Goal: Information Seeking & Learning: Learn about a topic

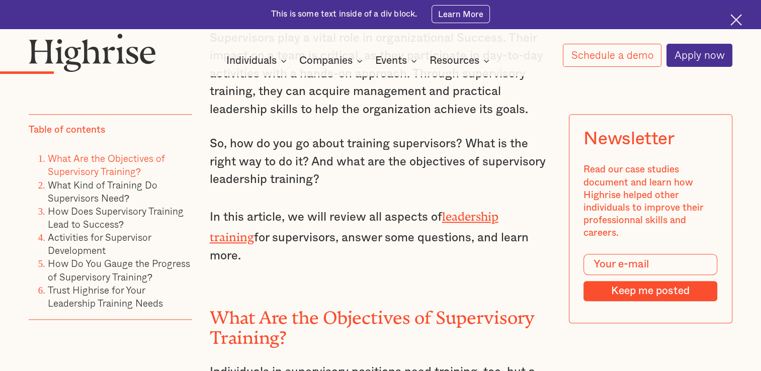
scroll to position [1120, 0]
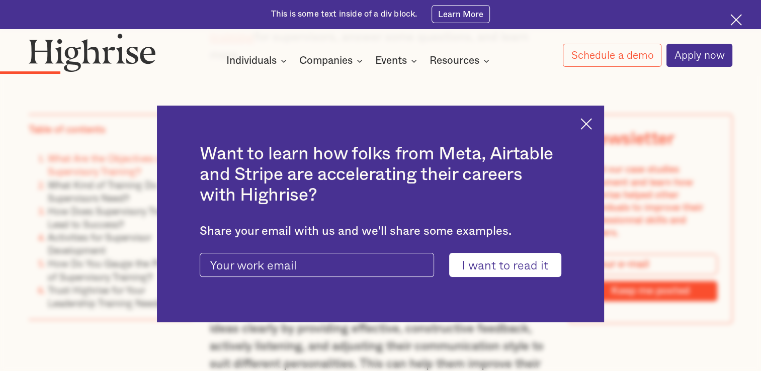
click at [592, 126] on img at bounding box center [586, 124] width 12 height 12
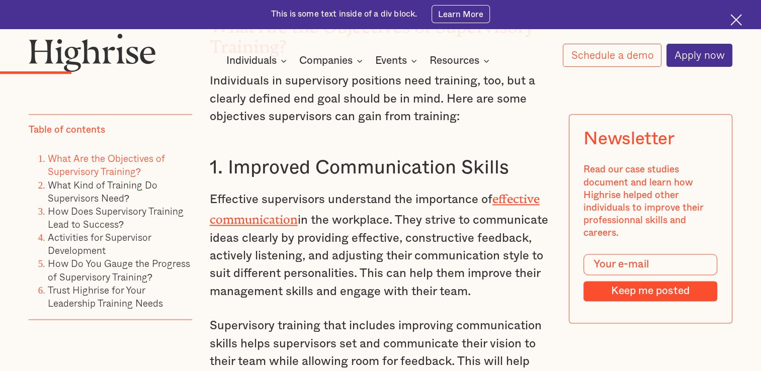
scroll to position [1220, 0]
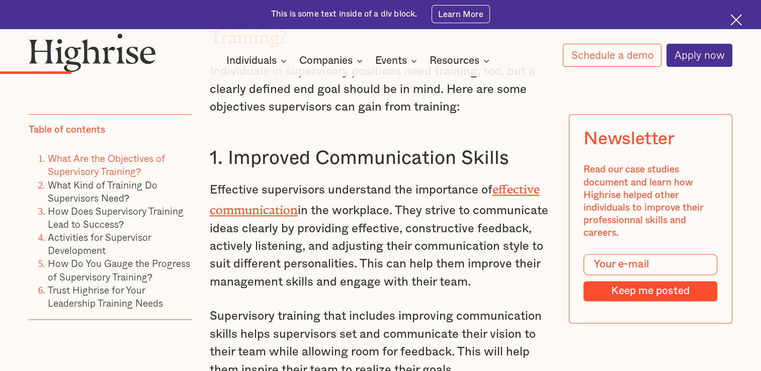
click at [530, 183] on link "effective communication" at bounding box center [375, 197] width 330 height 28
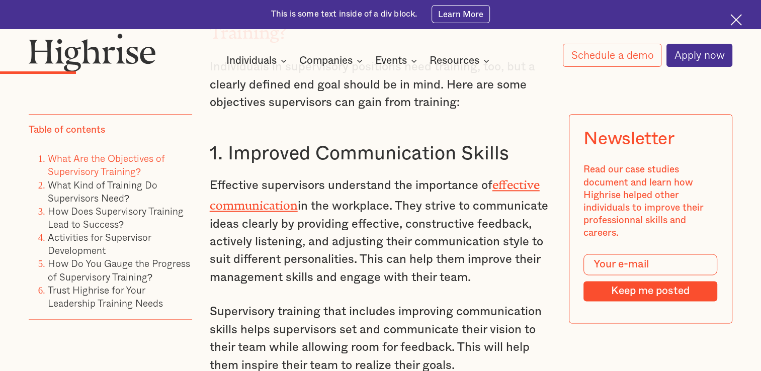
scroll to position [1273, 0]
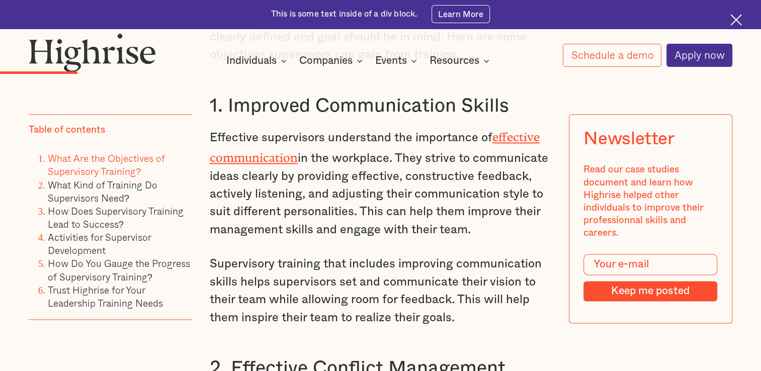
click at [528, 130] on link "effective communication" at bounding box center [375, 144] width 330 height 28
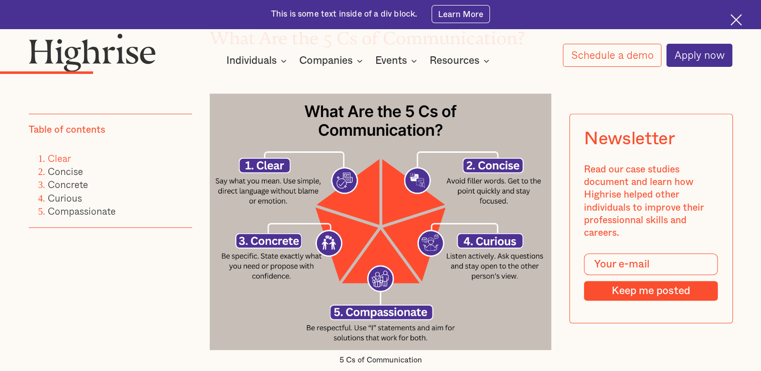
scroll to position [961, 0]
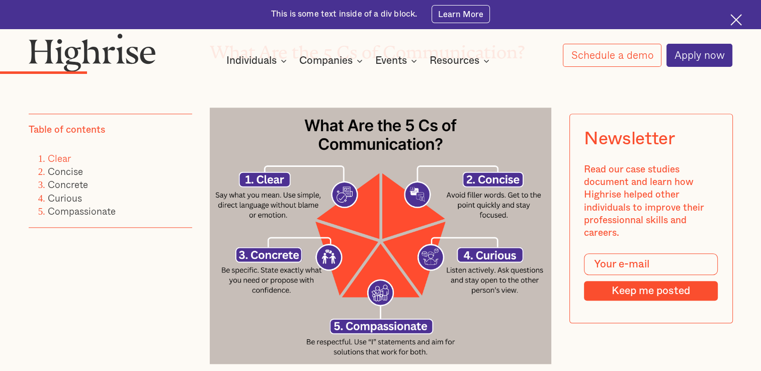
drag, startPoint x: 531, startPoint y: 142, endPoint x: 502, endPoint y: 134, distance: 30.3
click at [502, 134] on img at bounding box center [381, 236] width 342 height 256
click at [469, 139] on img at bounding box center [381, 236] width 342 height 256
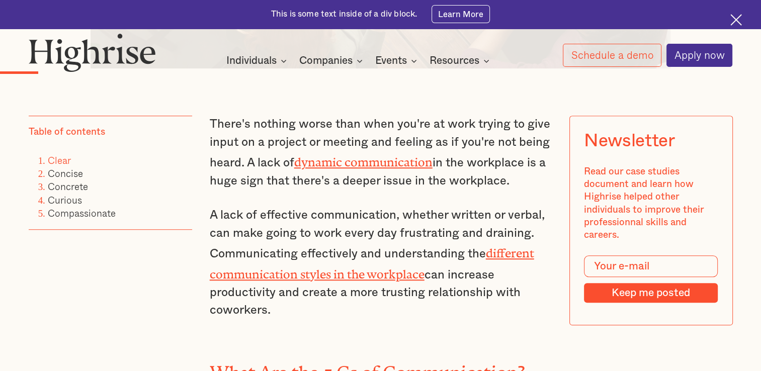
scroll to position [648, 0]
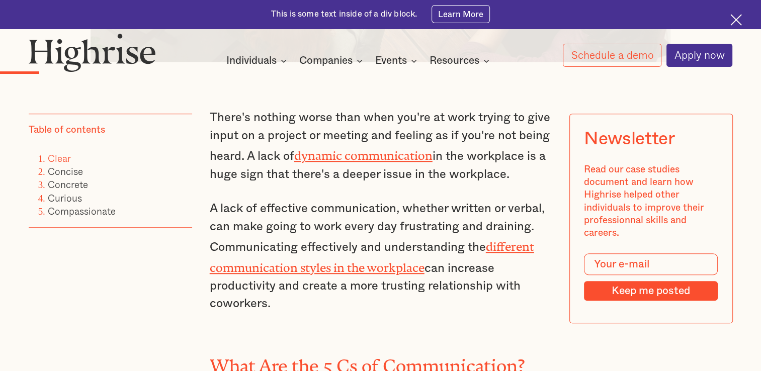
click at [738, 20] on img at bounding box center [736, 20] width 12 height 12
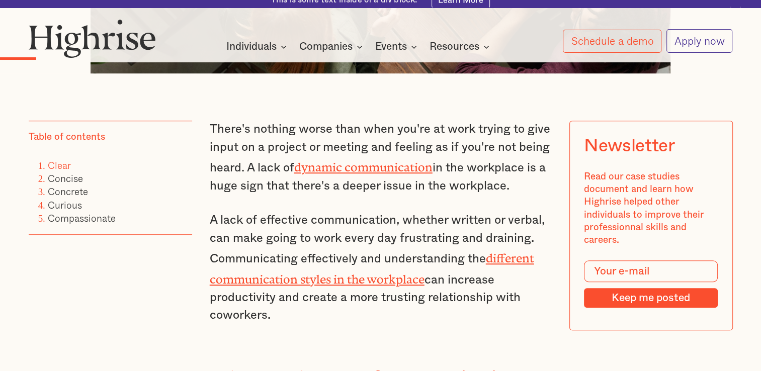
scroll to position [619, 0]
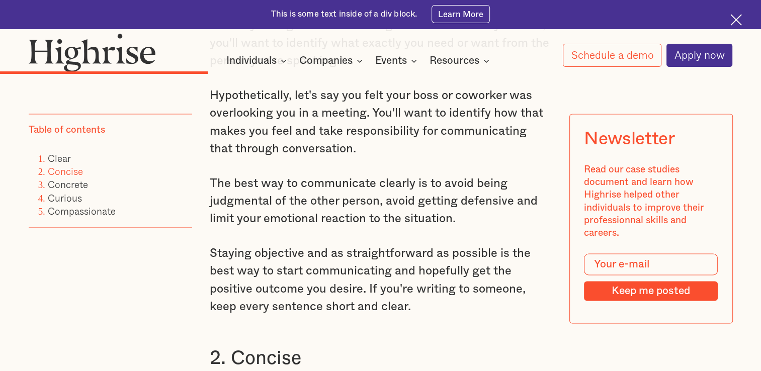
scroll to position [1378, 0]
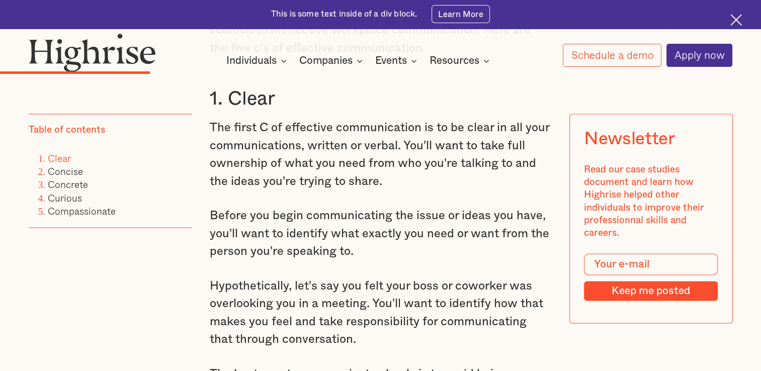
click at [733, 23] on img at bounding box center [736, 20] width 12 height 12
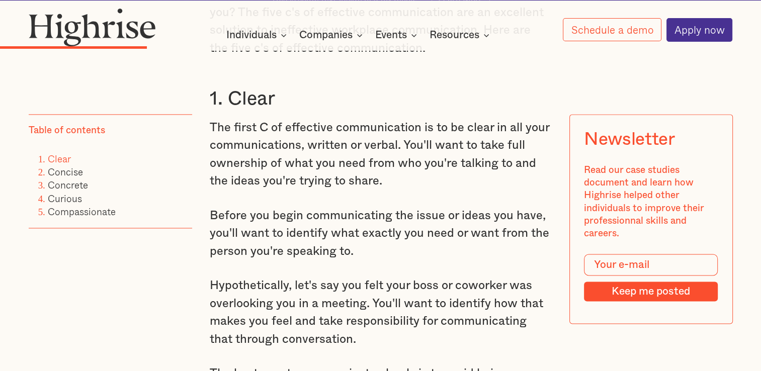
scroll to position [1349, 0]
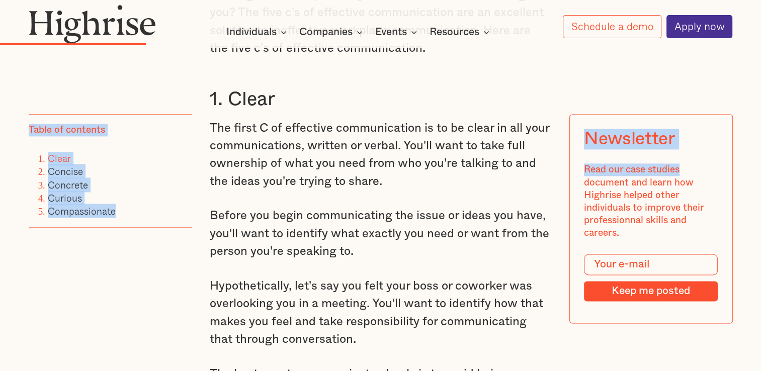
drag, startPoint x: 733, startPoint y: 23, endPoint x: 708, endPoint y: 139, distance: 118.7
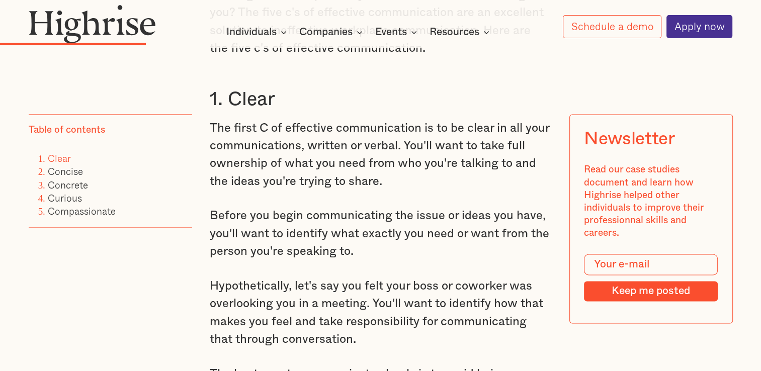
click at [409, 341] on p "Hypothetically, let's say you felt your boss or coworker was overlooking you in…" at bounding box center [381, 313] width 342 height 71
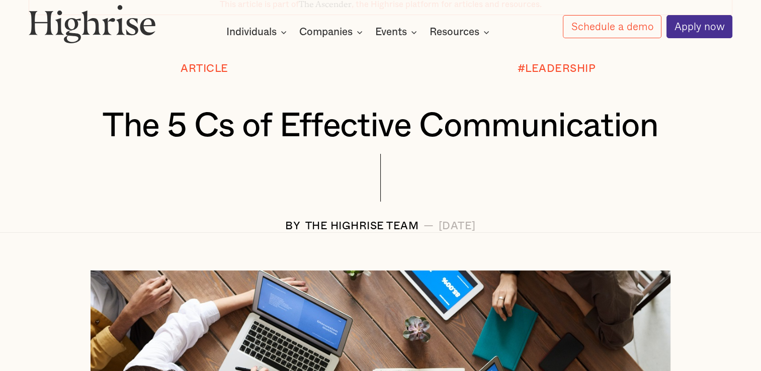
scroll to position [0, 0]
